Goal: Transaction & Acquisition: Purchase product/service

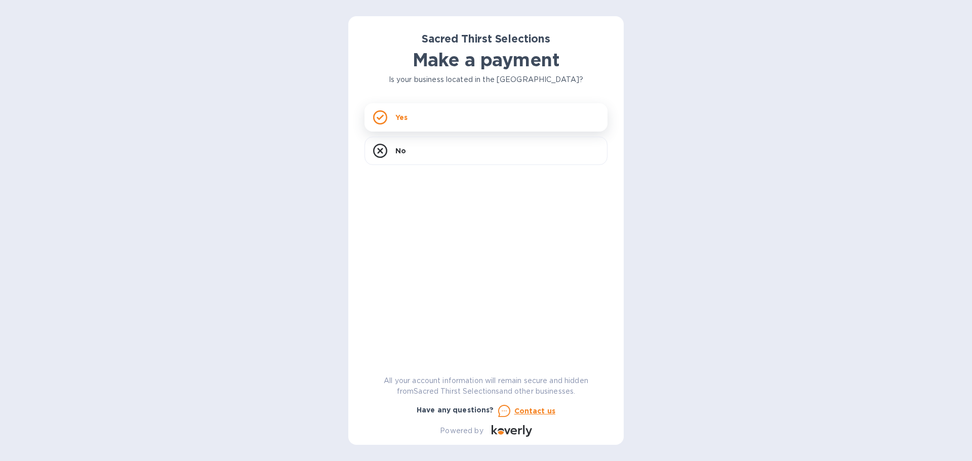
click at [437, 115] on div "Yes" at bounding box center [486, 117] width 243 height 28
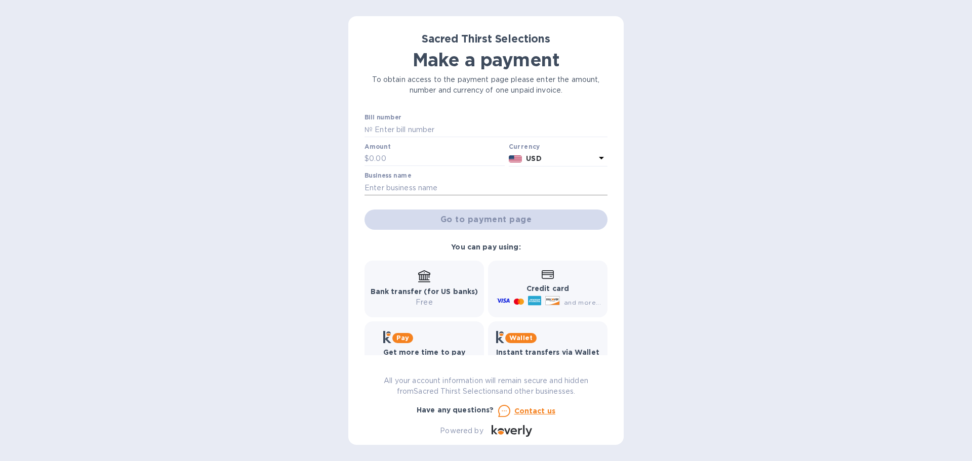
click at [500, 185] on input "text" at bounding box center [486, 187] width 243 height 15
click at [405, 130] on input "text" at bounding box center [490, 129] width 235 height 15
type input "53562"
click at [389, 161] on input "text" at bounding box center [437, 158] width 136 height 15
click at [374, 155] on input "text" at bounding box center [437, 158] width 136 height 15
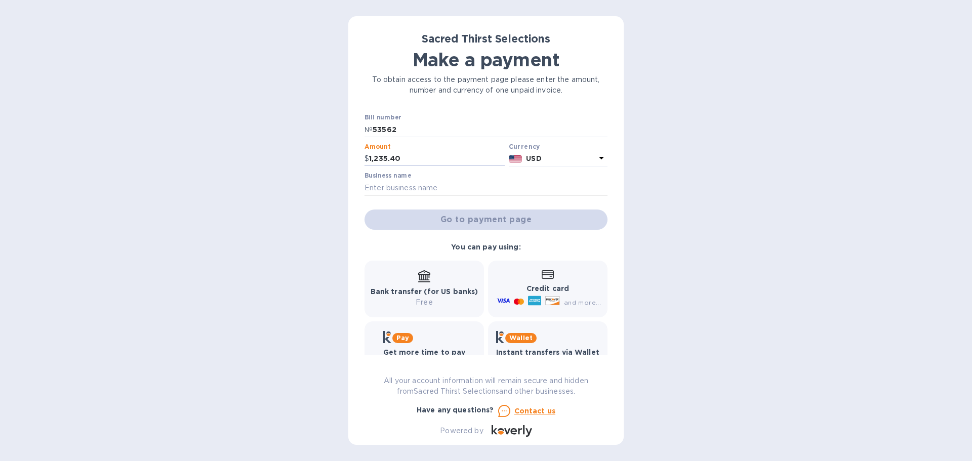
type input "1,235.40"
click at [381, 188] on input "text" at bounding box center [486, 187] width 243 height 15
type input "[PERSON_NAME] LLC"
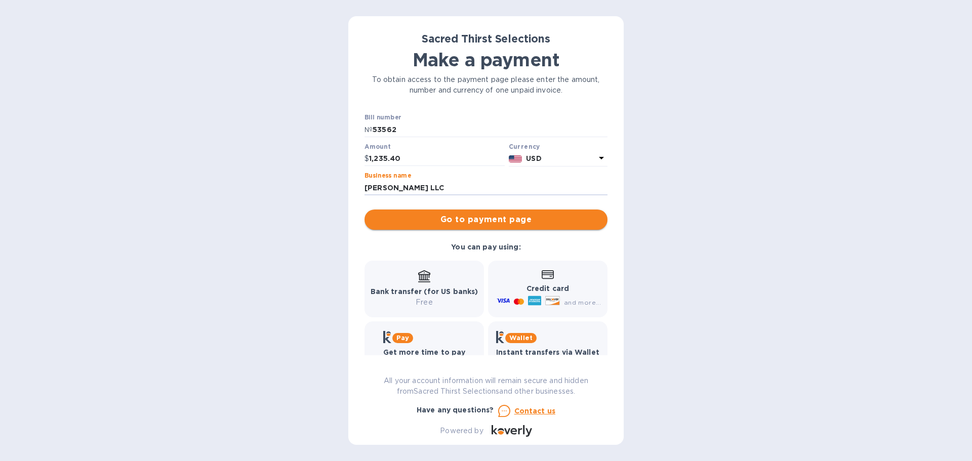
click at [473, 218] on span "Go to payment page" at bounding box center [486, 220] width 227 height 12
